Goal: Task Accomplishment & Management: Use online tool/utility

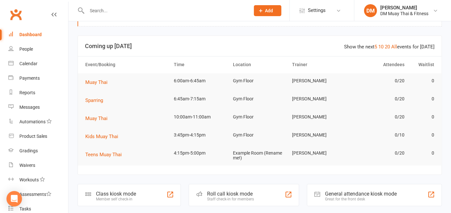
scroll to position [108, 0]
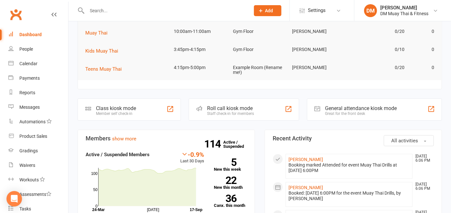
click at [230, 111] on div "Staff check-in for members" at bounding box center [230, 113] width 47 height 5
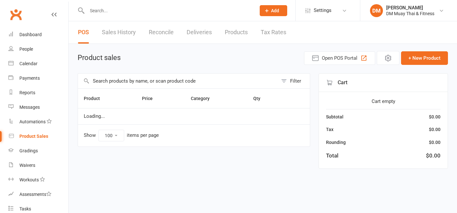
select select "100"
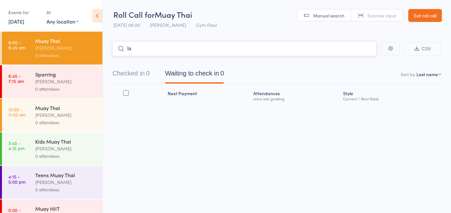
click at [150, 45] on input "la" at bounding box center [244, 48] width 264 height 15
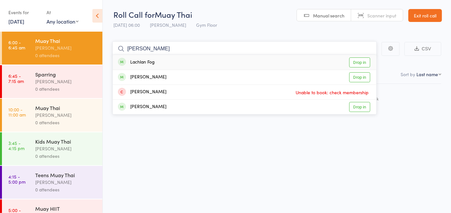
type input "[PERSON_NAME]"
click at [168, 60] on div "Lachlan Fog Drop in" at bounding box center [245, 62] width 264 height 15
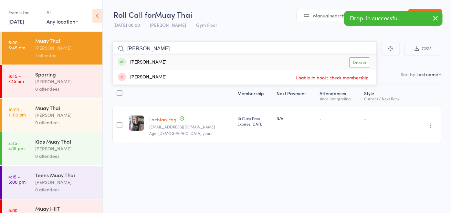
type input "[PERSON_NAME]"
click at [168, 60] on div "[PERSON_NAME] Drop in" at bounding box center [245, 62] width 264 height 15
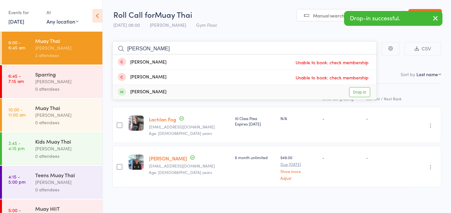
type input "owen"
click at [173, 88] on div "Owen Smithwick Drop in" at bounding box center [245, 92] width 264 height 15
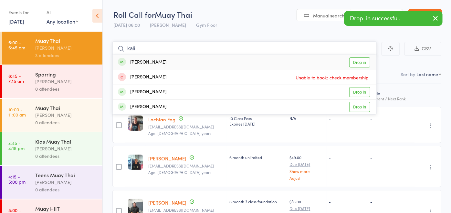
type input "kali"
click at [166, 66] on div "Kalila Zylstra Drop in" at bounding box center [245, 62] width 264 height 15
type input "and"
click at [165, 91] on div "Andi Follett Drop in" at bounding box center [245, 92] width 264 height 15
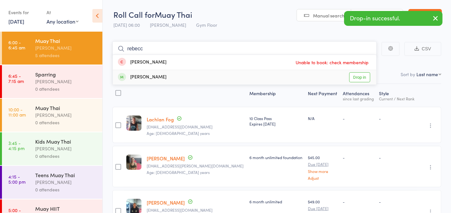
type input "rebecc"
click at [168, 74] on div "Rebecca Koppel Drop in" at bounding box center [245, 77] width 264 height 15
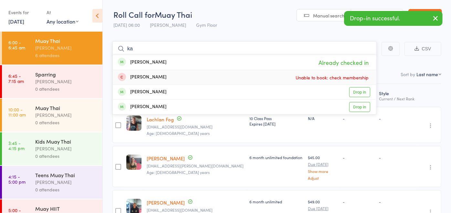
type input "k"
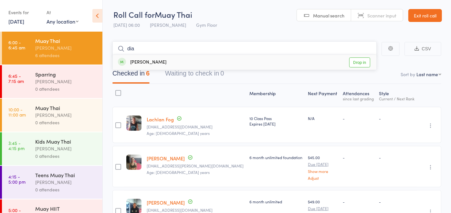
type input "dia"
click at [167, 59] on div "Diana Petrovic Drop in" at bounding box center [245, 62] width 264 height 15
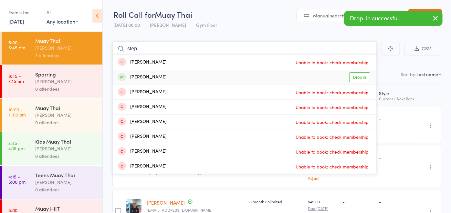
type input "step"
click at [170, 78] on div "Stephen McDonald Drop in" at bounding box center [245, 77] width 264 height 15
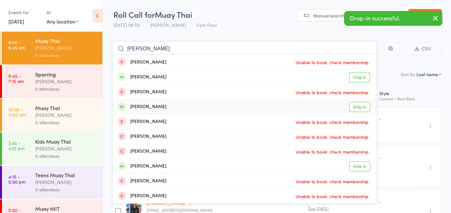
type input "jake"
click at [170, 105] on div "Jake Nelson Drop in" at bounding box center [245, 107] width 264 height 15
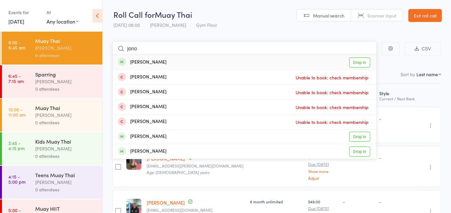
type input "jono"
click at [163, 67] on div "Jono Barnes Drop in" at bounding box center [245, 62] width 264 height 15
